Goal: Find contact information: Find contact information

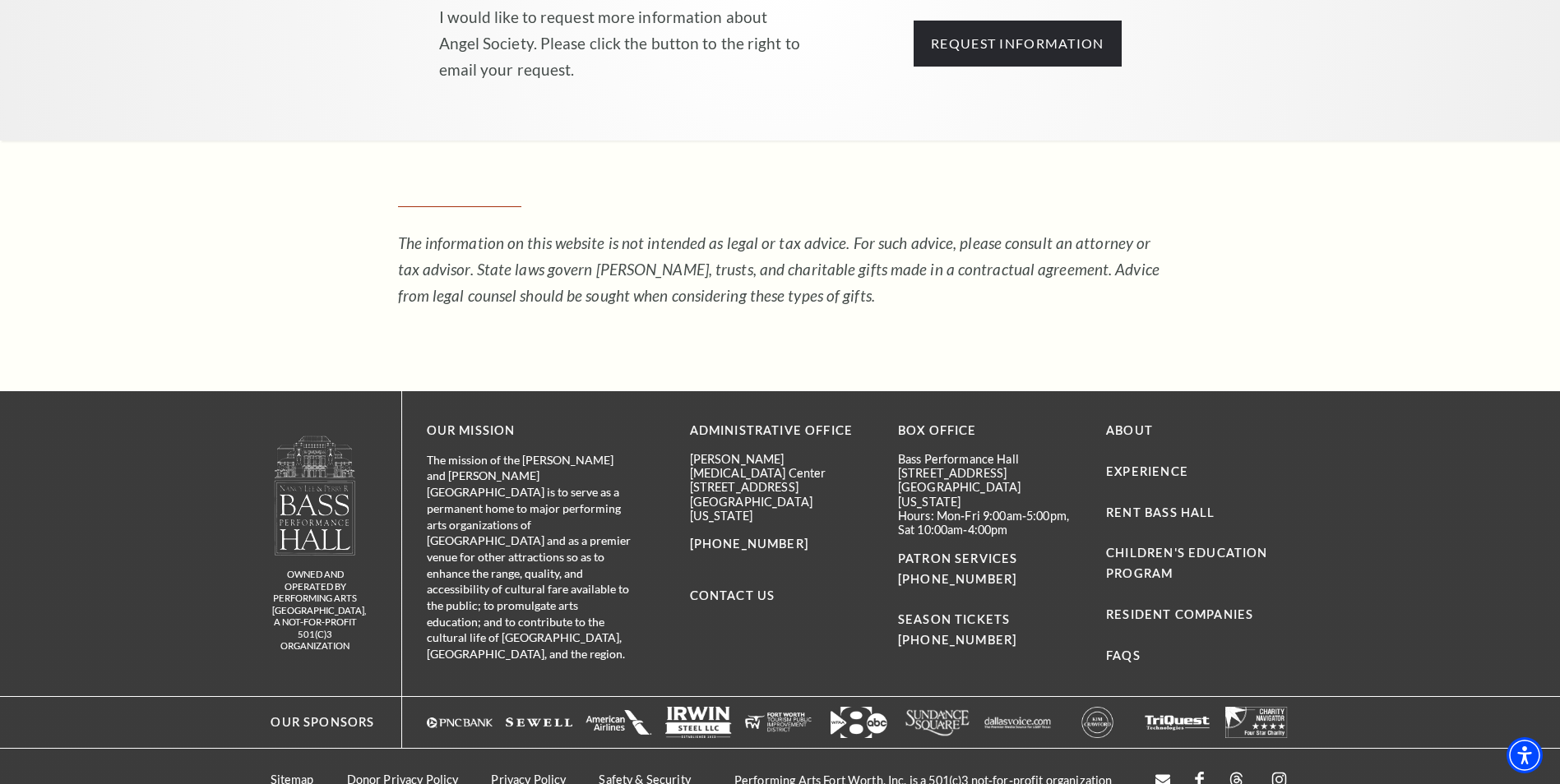
scroll to position [3219, 0]
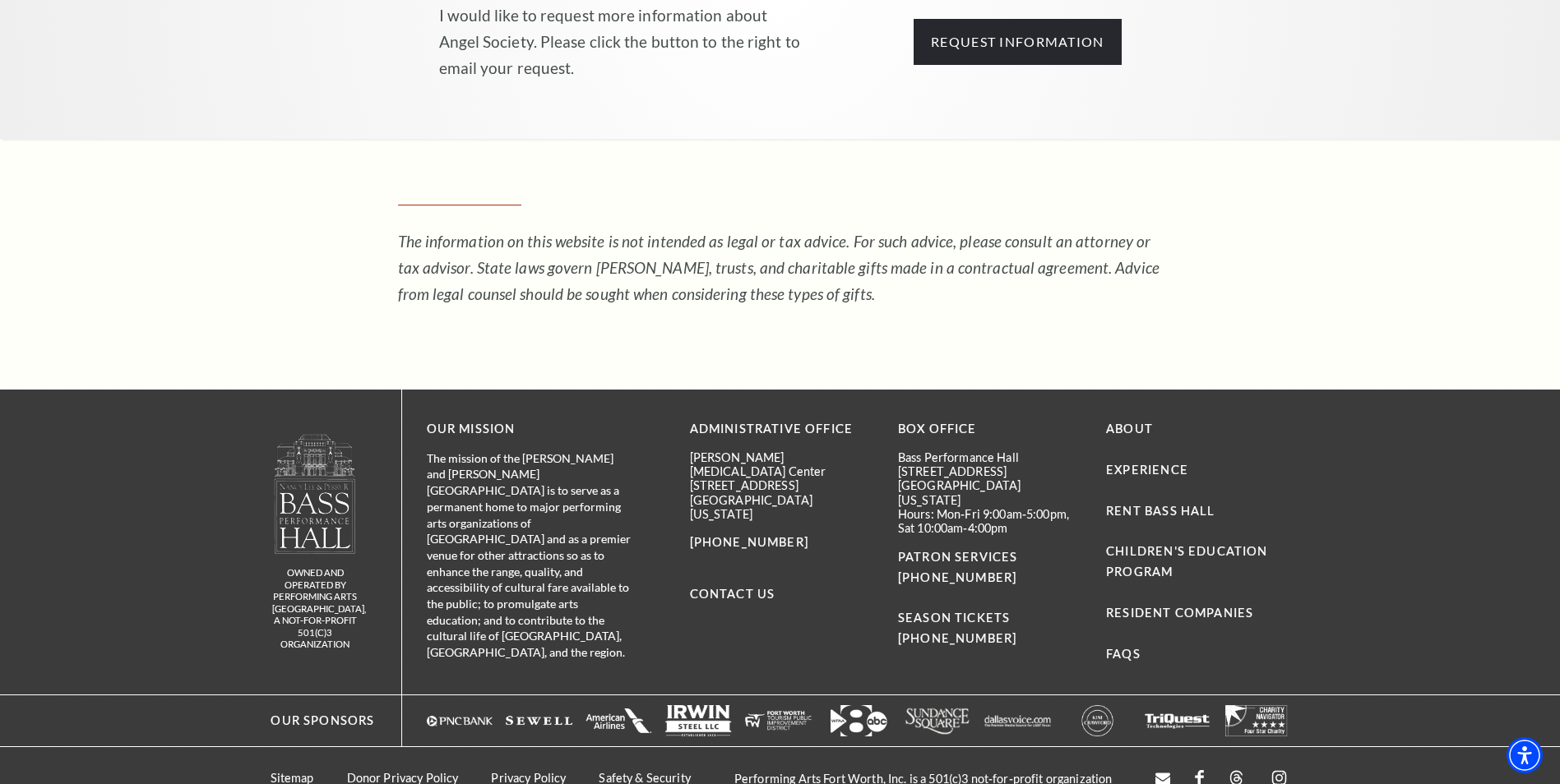
click at [718, 525] on div "Administrative Office [PERSON_NAME][GEOGRAPHIC_DATA][MEDICAL_DATA] [STREET_ADDR…" at bounding box center [782, 542] width 184 height 246
click at [723, 587] on link "Contact Us" at bounding box center [733, 594] width 86 height 14
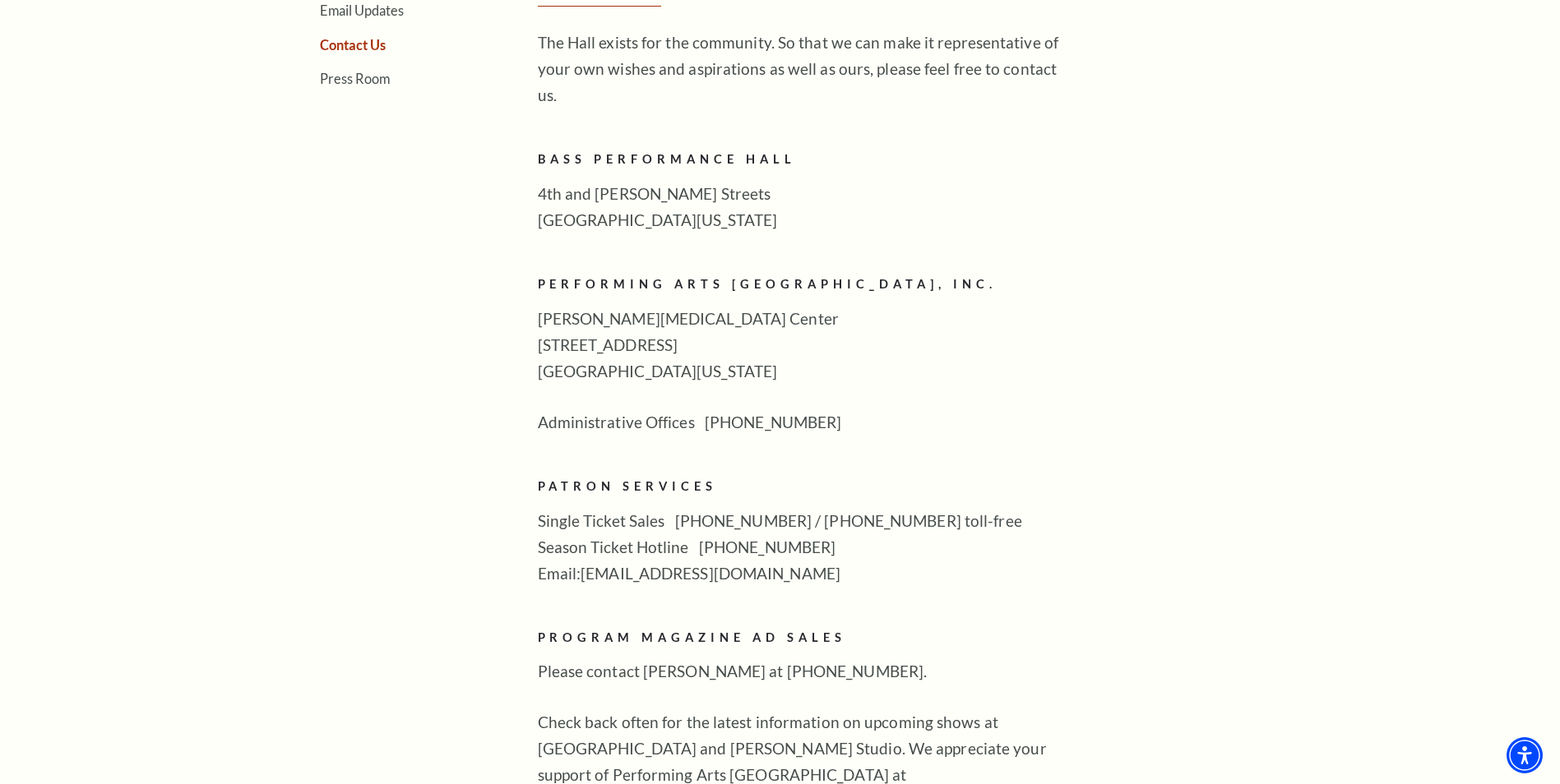
scroll to position [822, 0]
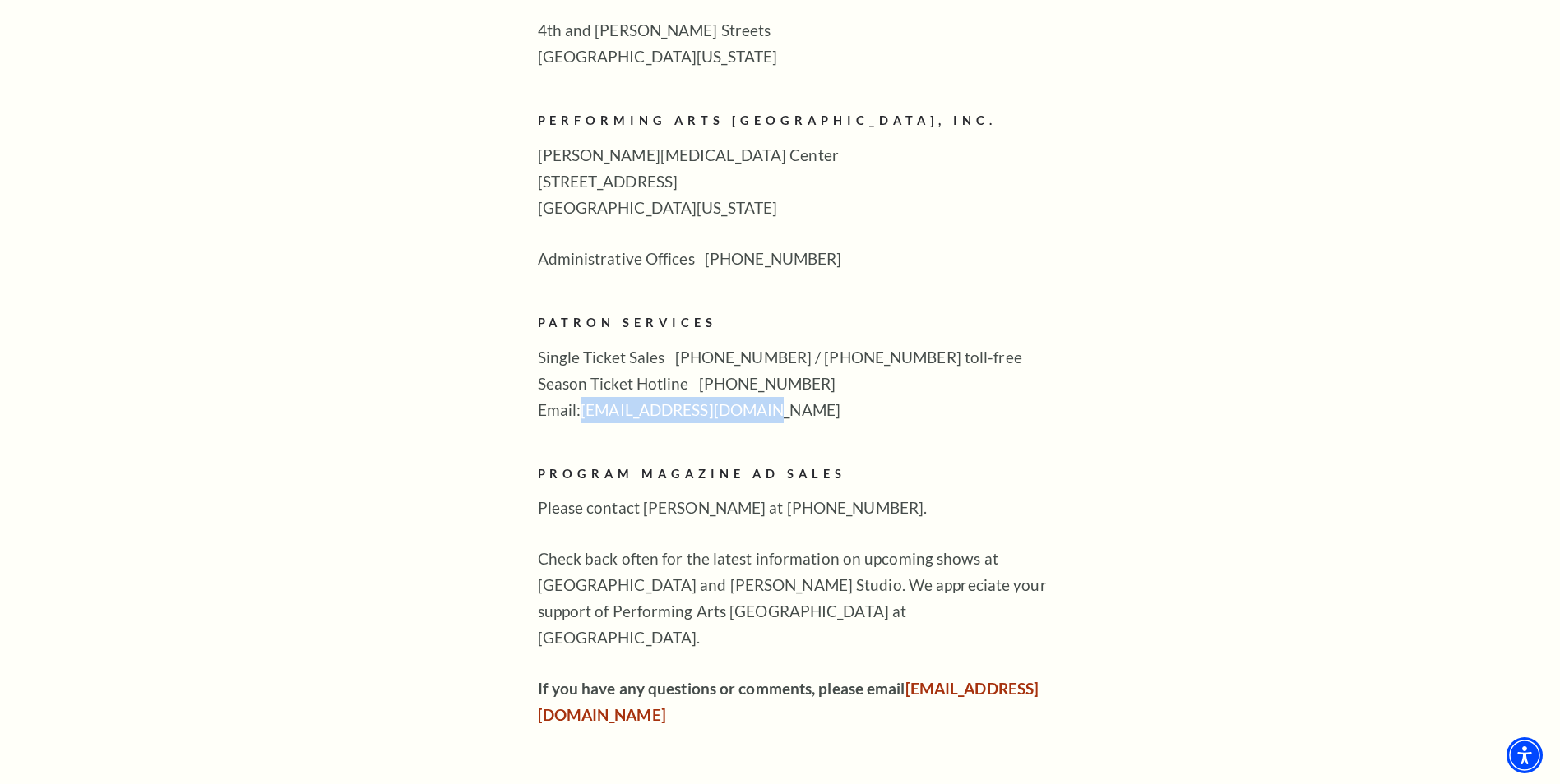
drag, startPoint x: 585, startPoint y: 384, endPoint x: 747, endPoint y: 392, distance: 162.2
click at [747, 392] on p "Single Ticket Sales [PHONE_NUMBER] / [PHONE_NUMBER] toll-free Season Ticket Hot…" at bounding box center [805, 383] width 535 height 79
drag, startPoint x: 747, startPoint y: 392, endPoint x: 722, endPoint y: 388, distance: 25.3
copy p "[EMAIL_ADDRESS][DOMAIN_NAME]"
